Goal: Navigation & Orientation: Go to known website

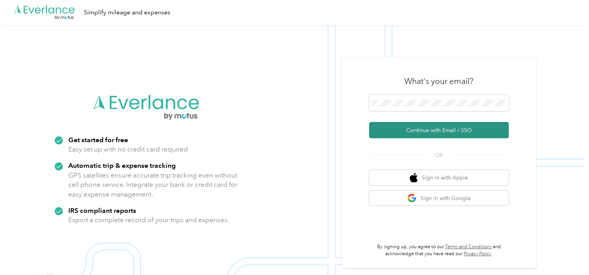
click at [417, 126] on button "Continue with Email / SSO" at bounding box center [439, 130] width 140 height 16
click at [426, 126] on button "Continue with Email / SSO" at bounding box center [439, 130] width 140 height 16
